Goal: Task Accomplishment & Management: Manage account settings

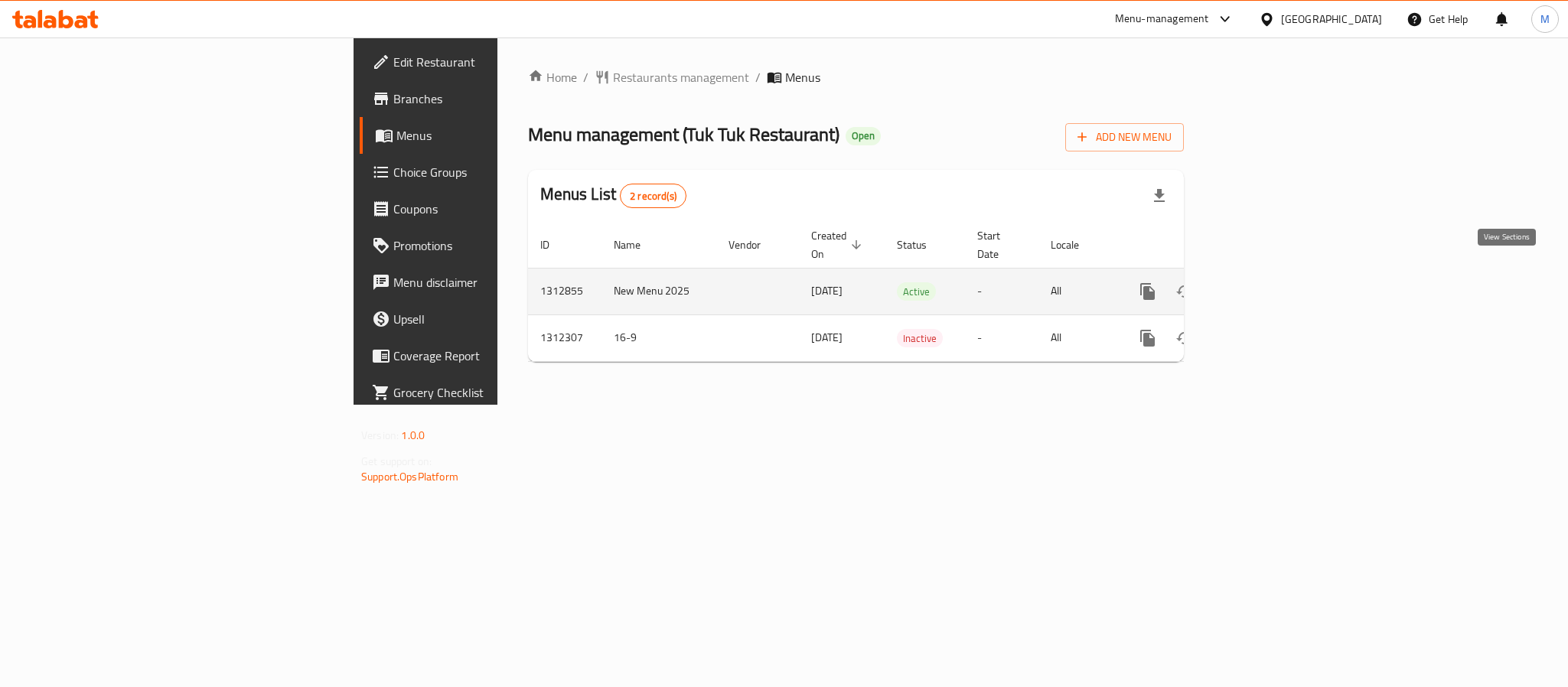
click at [1267, 282] on icon "enhanced table" at bounding box center [1257, 291] width 18 height 18
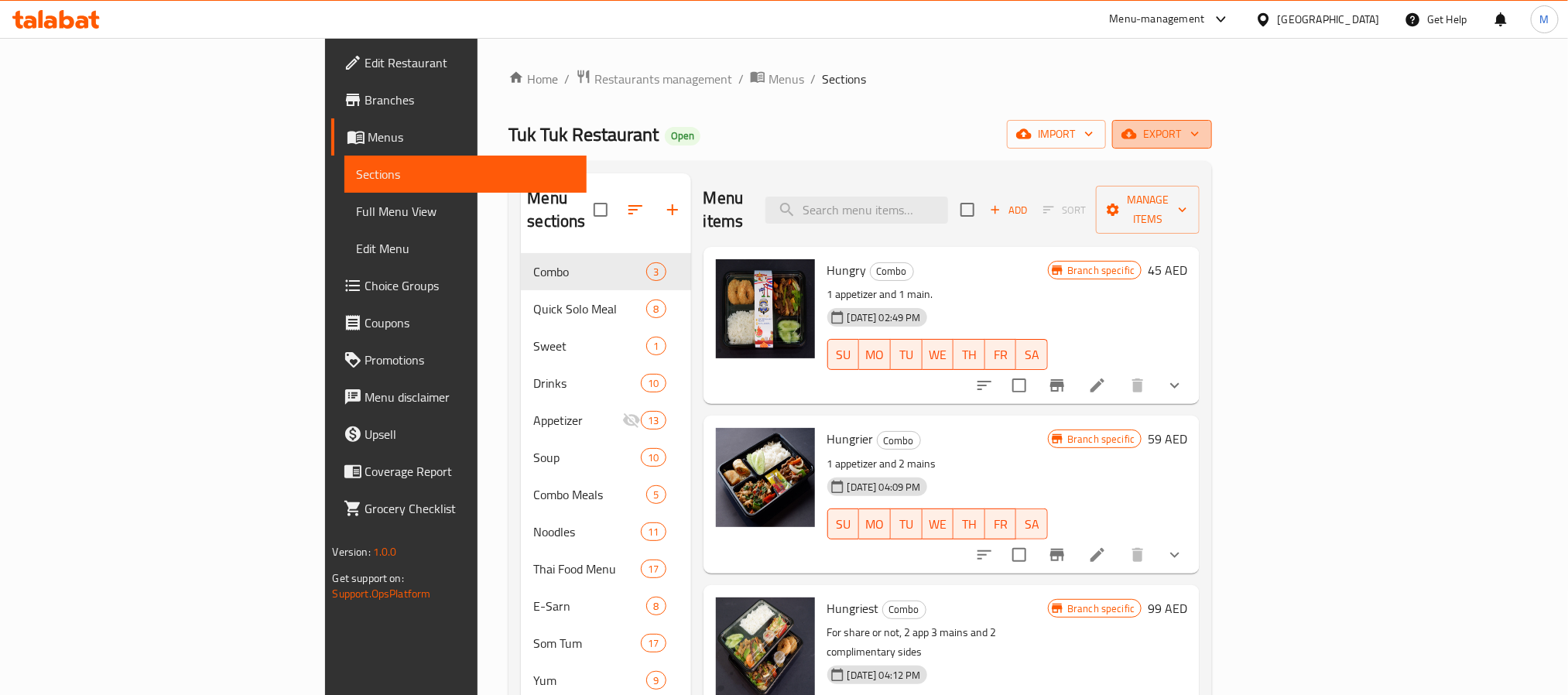
click at [1200, 140] on span "export" at bounding box center [1162, 134] width 75 height 19
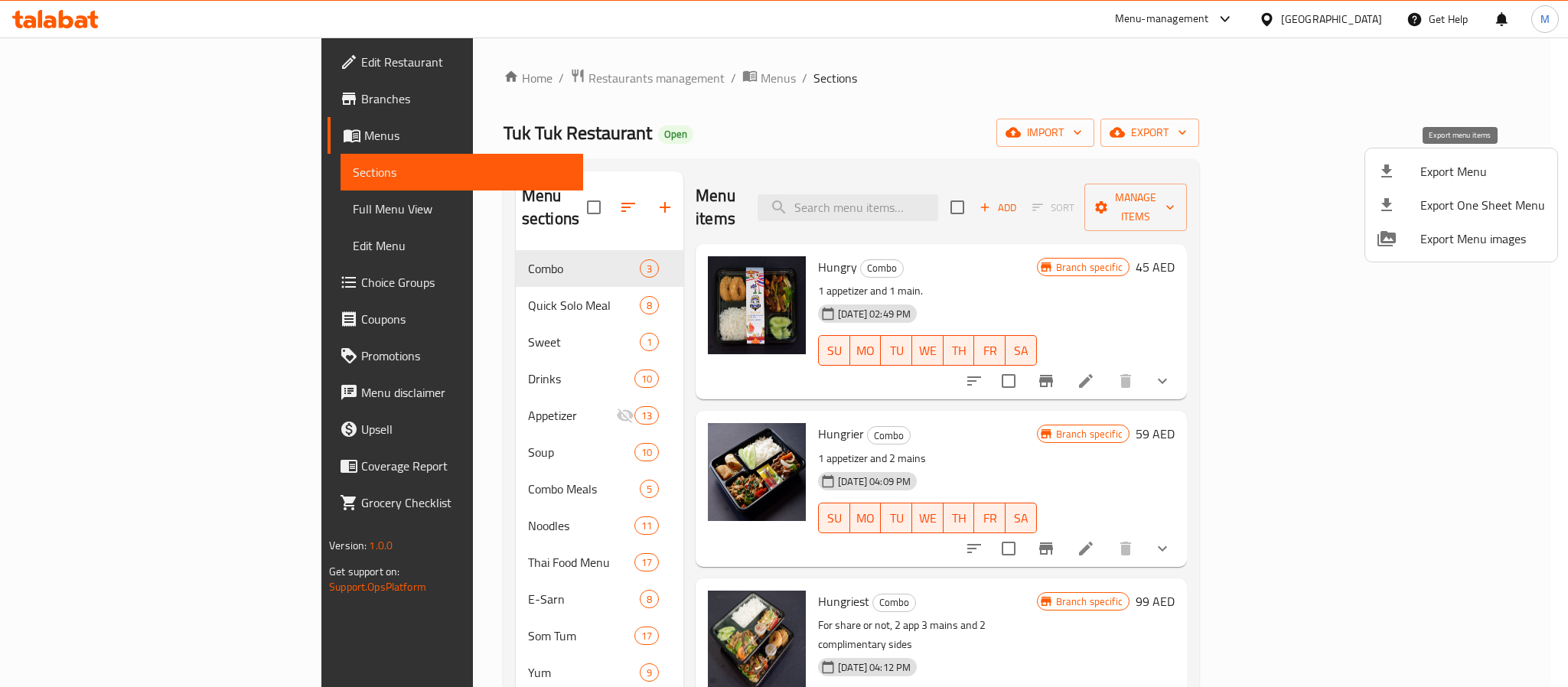
click at [1445, 158] on li "Export Menu" at bounding box center [1461, 171] width 192 height 34
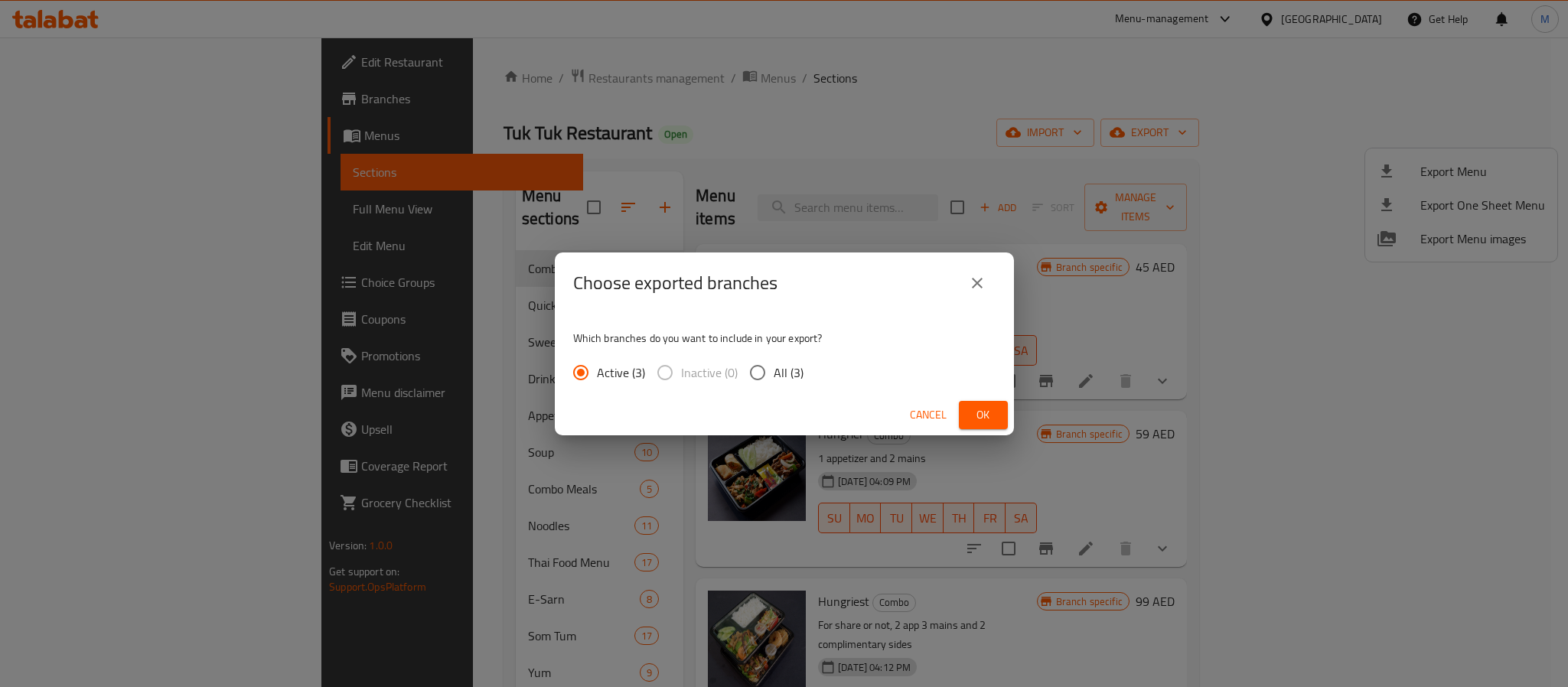
click at [785, 377] on span "All (3)" at bounding box center [789, 372] width 30 height 18
click at [774, 377] on input "All (3)" at bounding box center [757, 373] width 32 height 32
radio input "true"
drag, startPoint x: 965, startPoint y: 413, endPoint x: 944, endPoint y: 388, distance: 32.6
click at [965, 414] on button "Ok" at bounding box center [984, 415] width 49 height 28
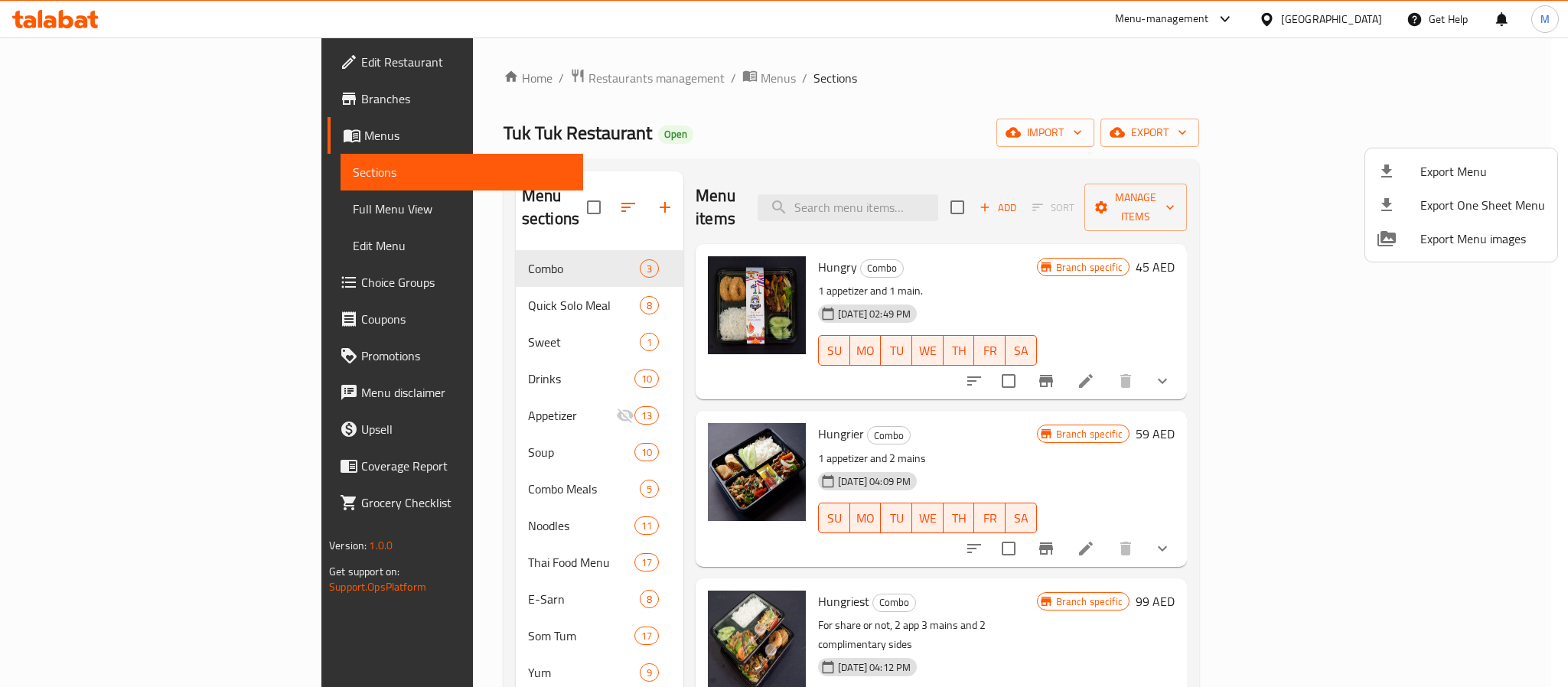
click at [947, 196] on div at bounding box center [784, 344] width 1568 height 687
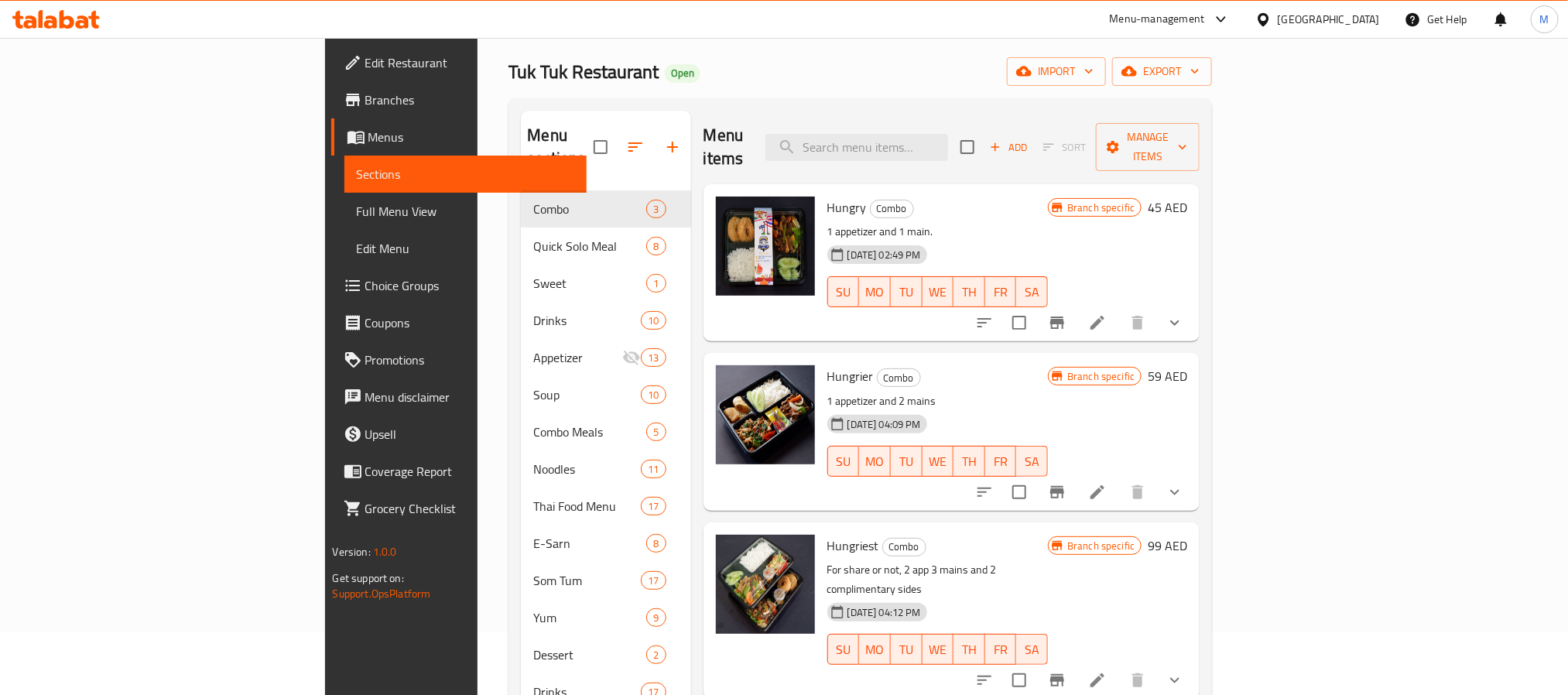
scroll to position [116, 0]
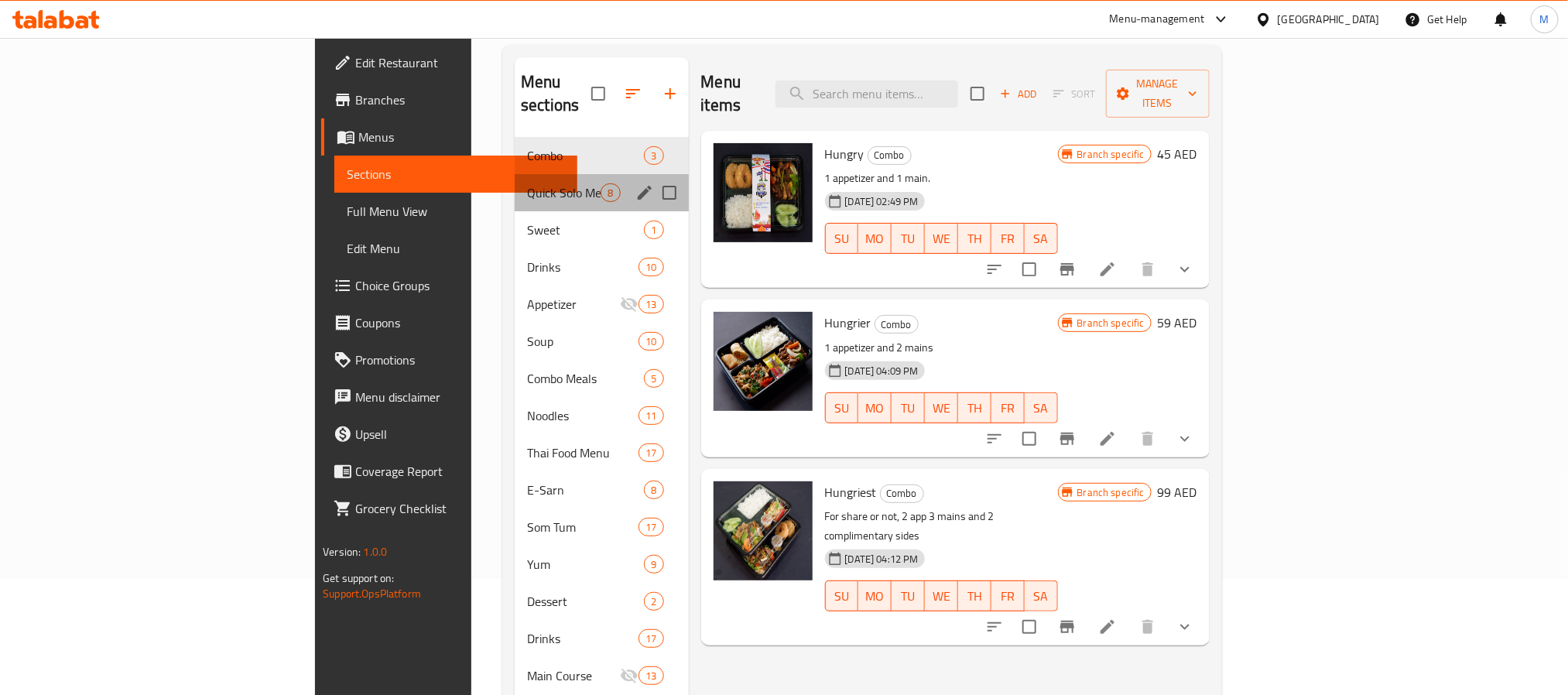
click at [514, 174] on div "Quick Solo Meal 8" at bounding box center [601, 192] width 173 height 37
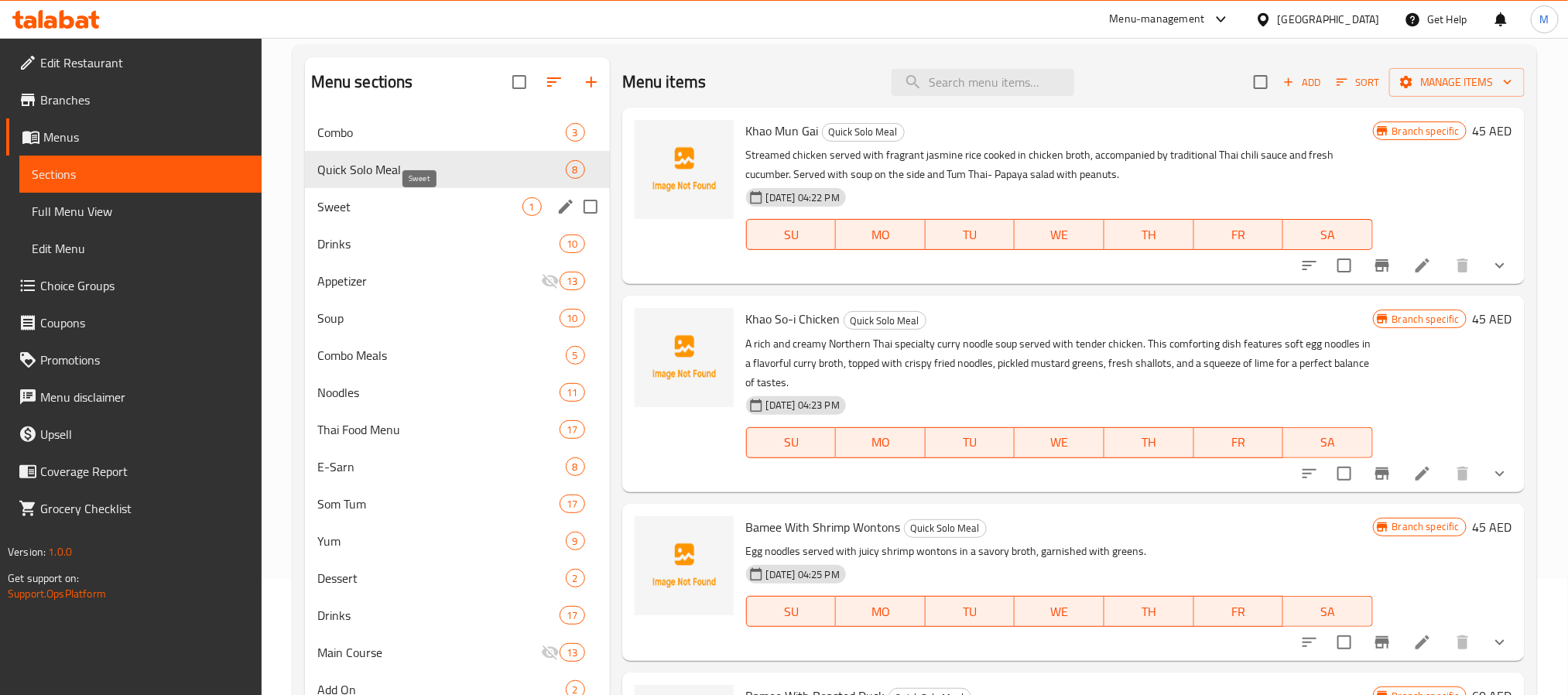
click at [390, 213] on span "Sweet" at bounding box center [420, 206] width 205 height 18
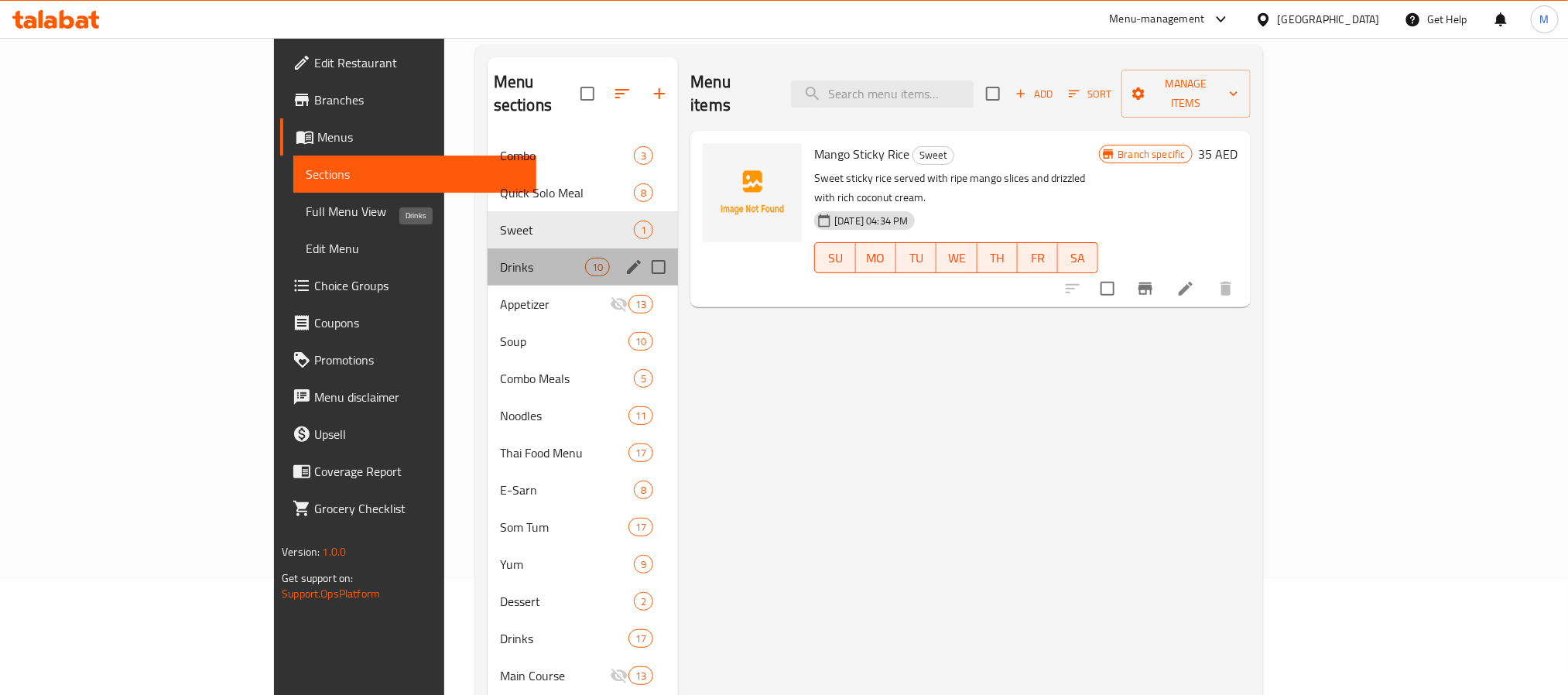
click at [500, 258] on span "Drinks" at bounding box center [542, 266] width 85 height 18
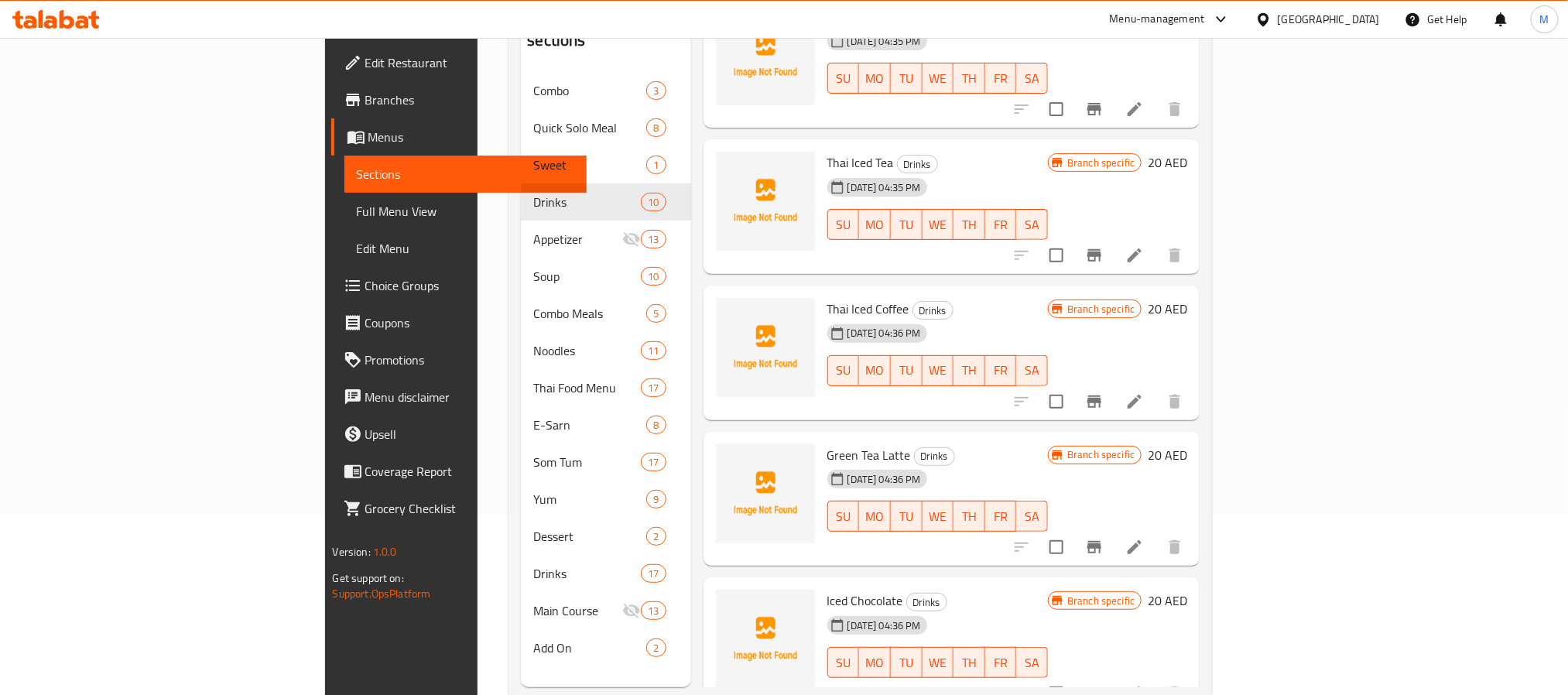
scroll to position [216, 0]
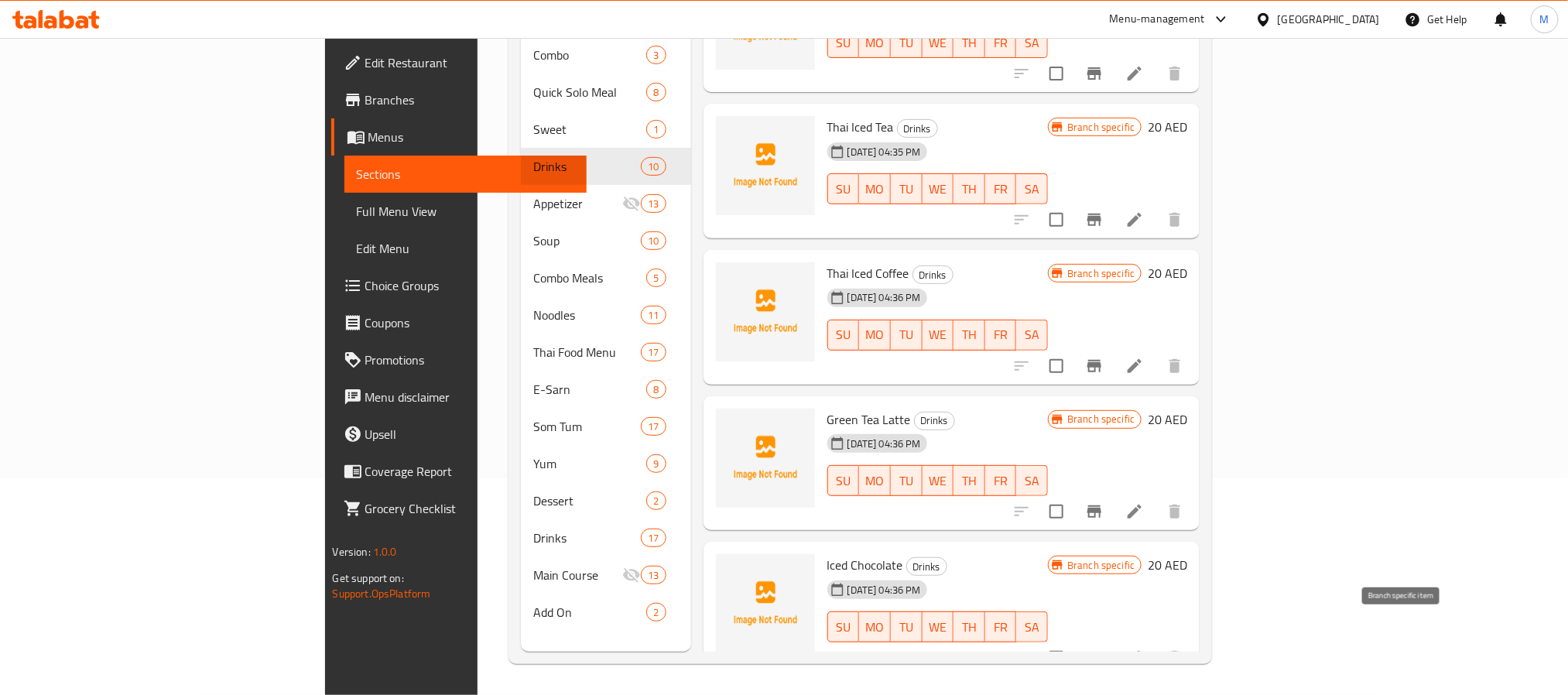
click at [1104, 648] on icon "Branch-specific-item" at bounding box center [1094, 657] width 18 height 18
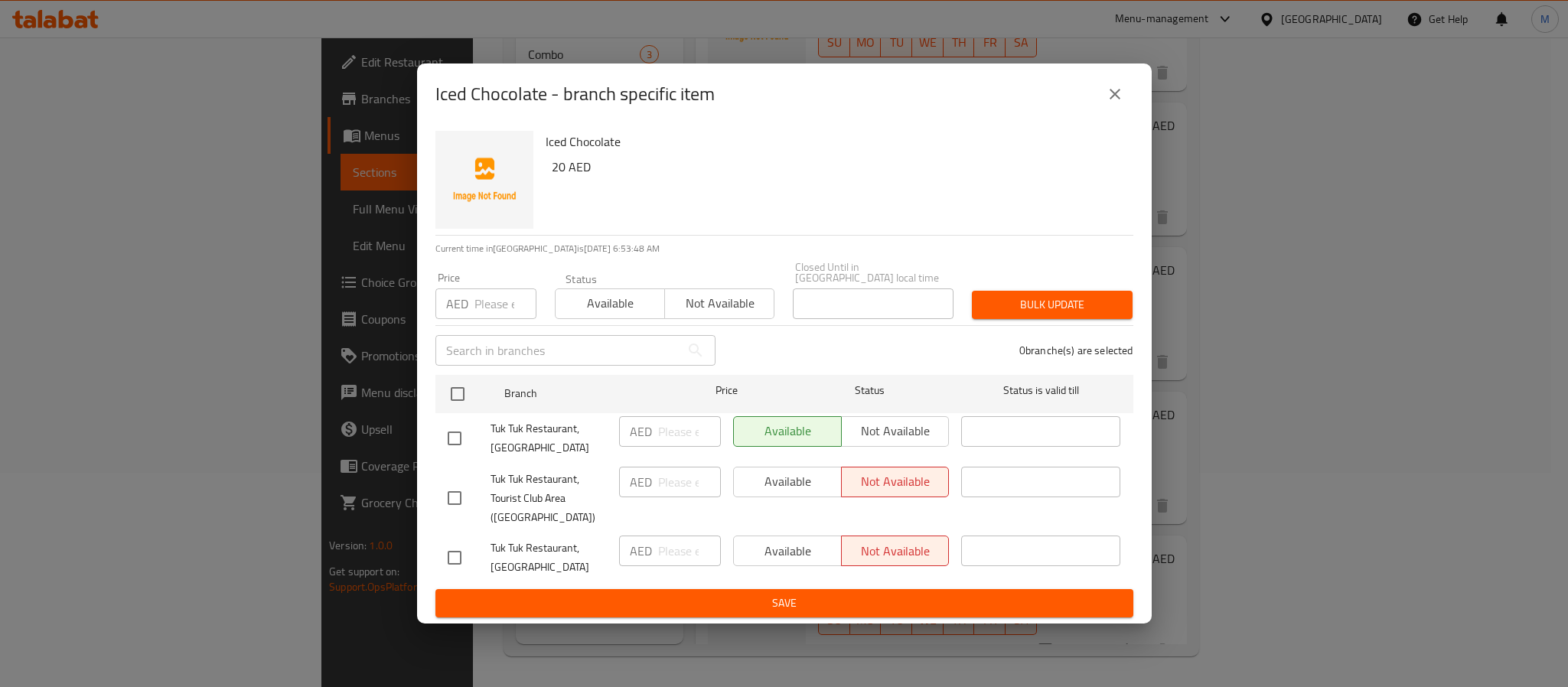
click at [1118, 93] on icon "close" at bounding box center [1114, 94] width 18 height 18
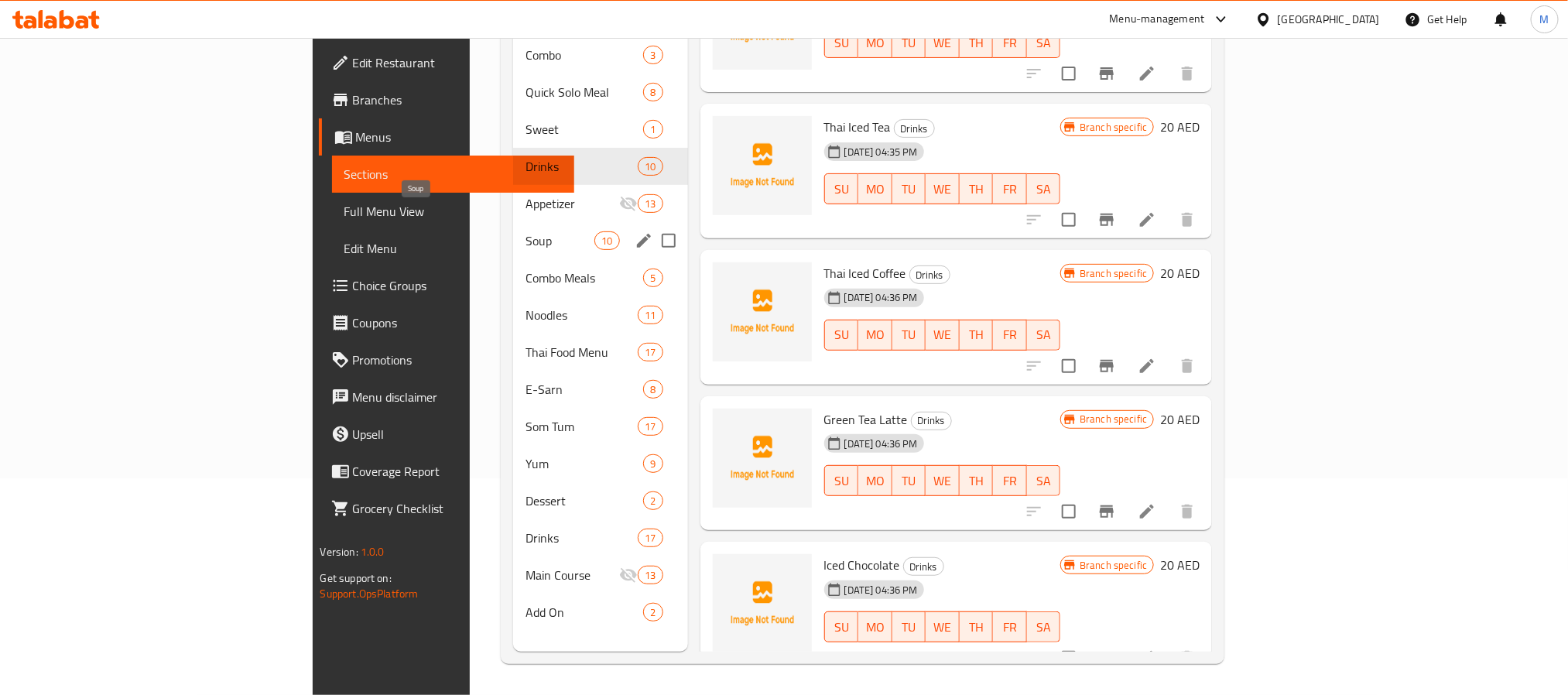
click at [526, 232] on span "Soup" at bounding box center [560, 240] width 70 height 18
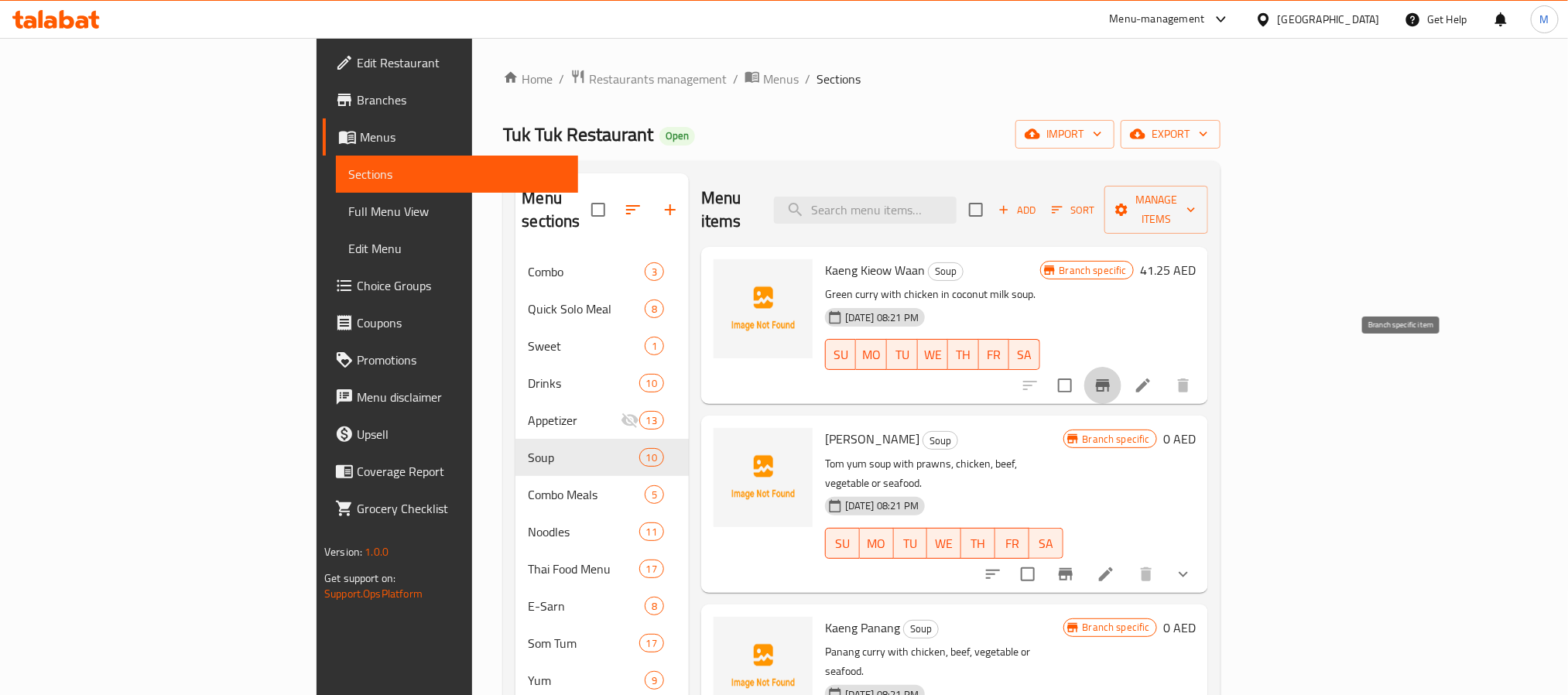
click at [1122, 372] on button "Branch-specific-item" at bounding box center [1102, 385] width 37 height 37
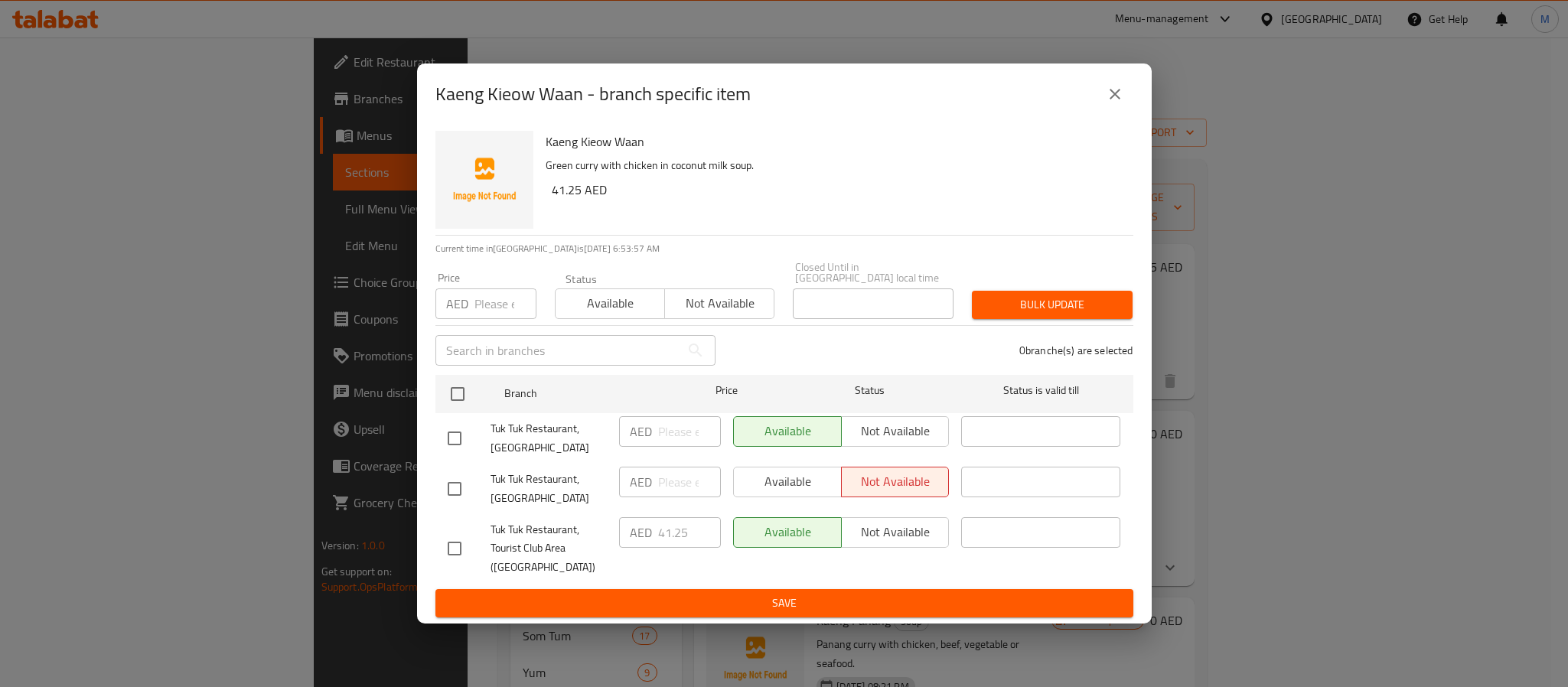
click at [1114, 90] on icon "close" at bounding box center [1114, 94] width 18 height 18
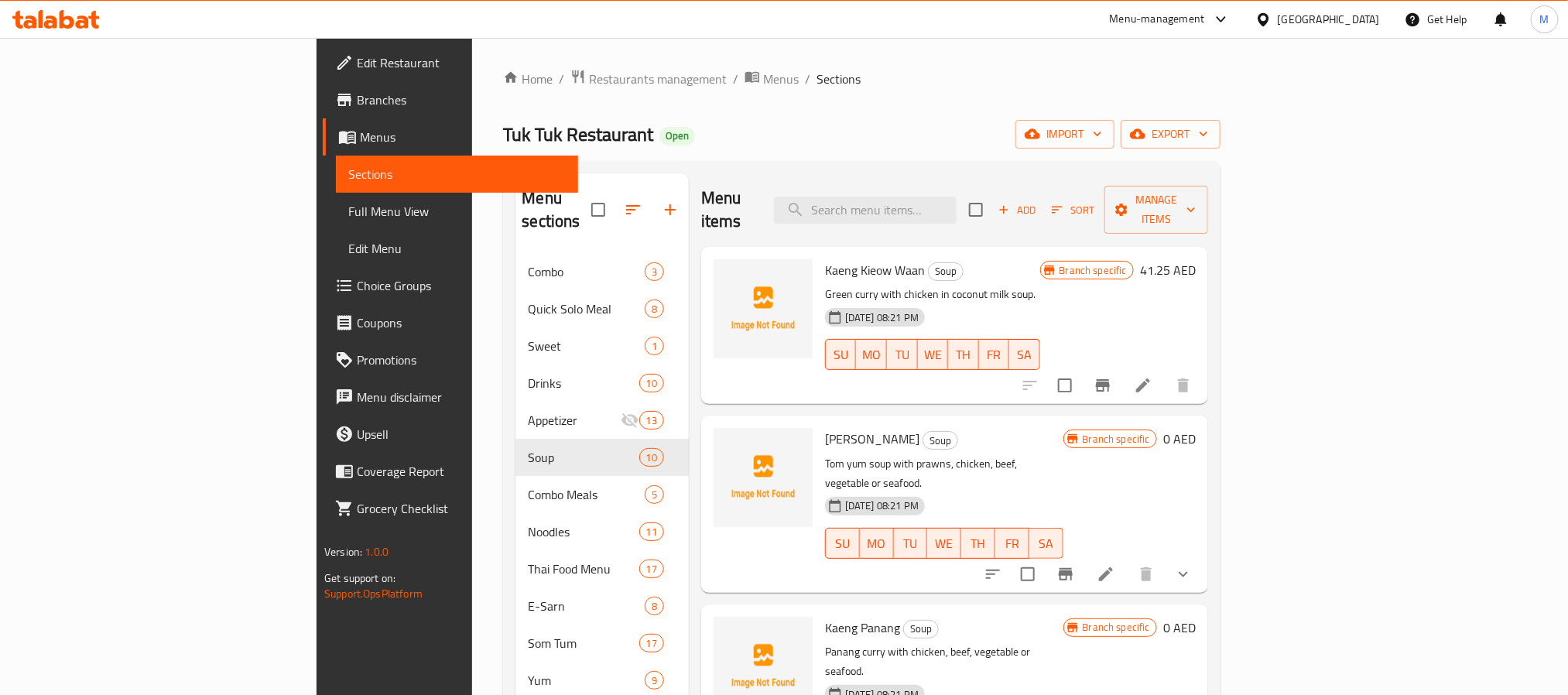
click at [733, 161] on div "Menu sections Combo 3 Quick Solo Meal 8 Sweet 1 Drinks 10 Appetizer 13 Soup 10 …" at bounding box center [861, 521] width 717 height 720
